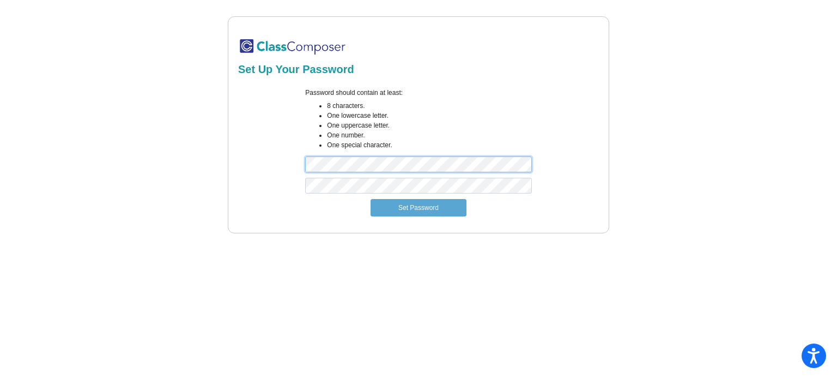
click at [296, 155] on div "Password should contain at least: 8 characters. One lowercase letter. One upper…" at bounding box center [418, 133] width 364 height 90
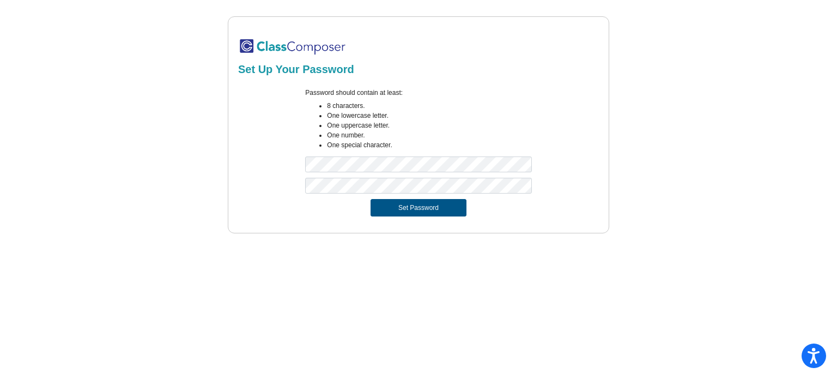
click at [429, 204] on button "Set Password" at bounding box center [418, 207] width 96 height 17
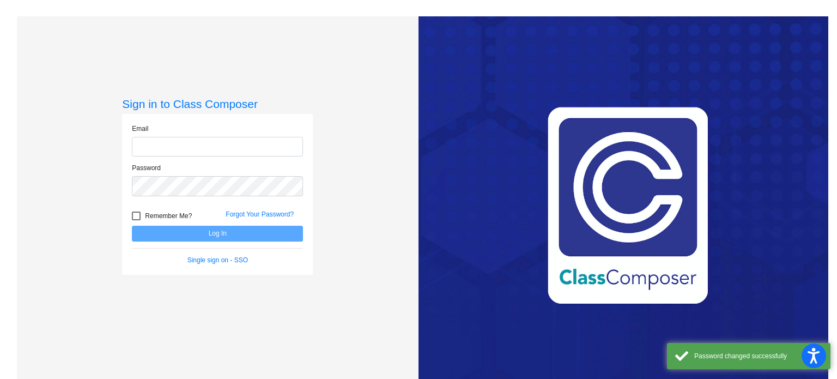
type input "[EMAIL_ADDRESS][PERSON_NAME][DOMAIN_NAME]"
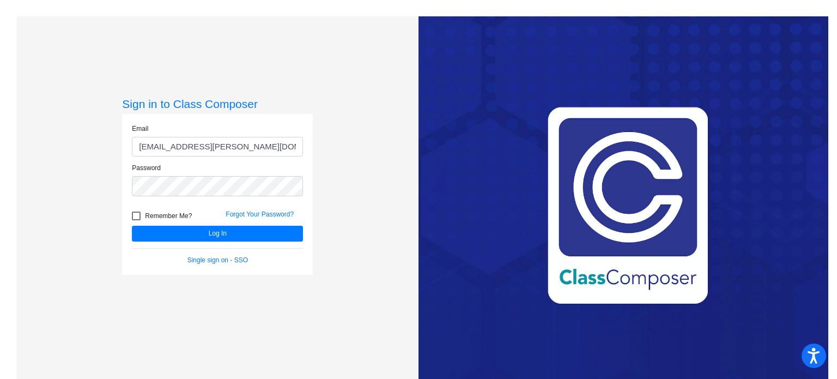
click at [145, 212] on span "Remember Me?" at bounding box center [168, 215] width 47 height 13
click at [136, 220] on input "Remember Me?" at bounding box center [136, 220] width 1 height 1
checkbox input "true"
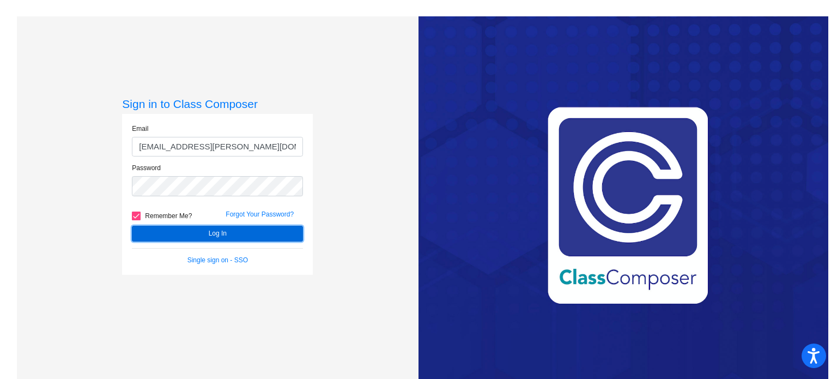
click at [190, 233] on button "Log In" at bounding box center [217, 234] width 171 height 16
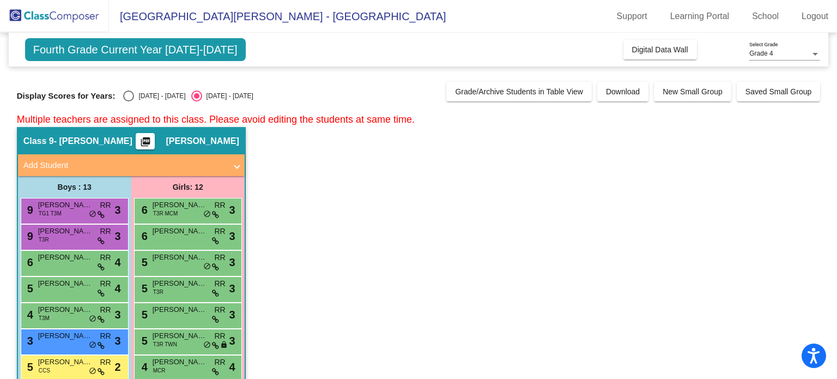
click at [172, 50] on span "Fourth Grade Current Year [DATE]-[DATE]" at bounding box center [135, 49] width 221 height 23
click at [613, 88] on span "Download" at bounding box center [623, 91] width 34 height 9
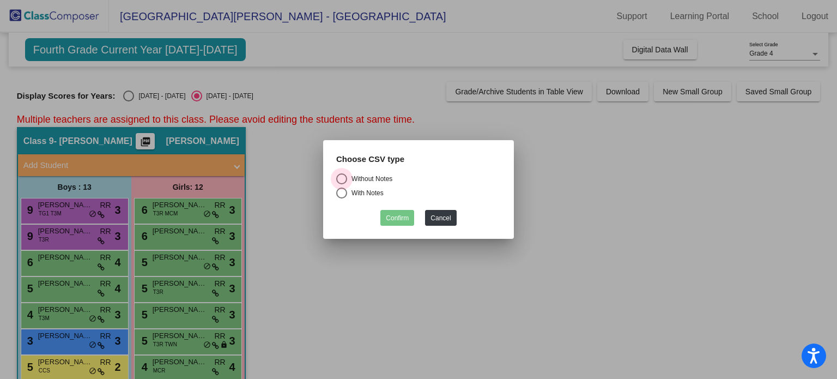
click at [354, 174] on div "Without Notes" at bounding box center [369, 179] width 45 height 10
click at [342, 184] on input "Without Notes" at bounding box center [341, 184] width 1 height 1
radio input "true"
click at [384, 210] on button "Confirm" at bounding box center [397, 218] width 34 height 16
